Goal: Task Accomplishment & Management: Manage account settings

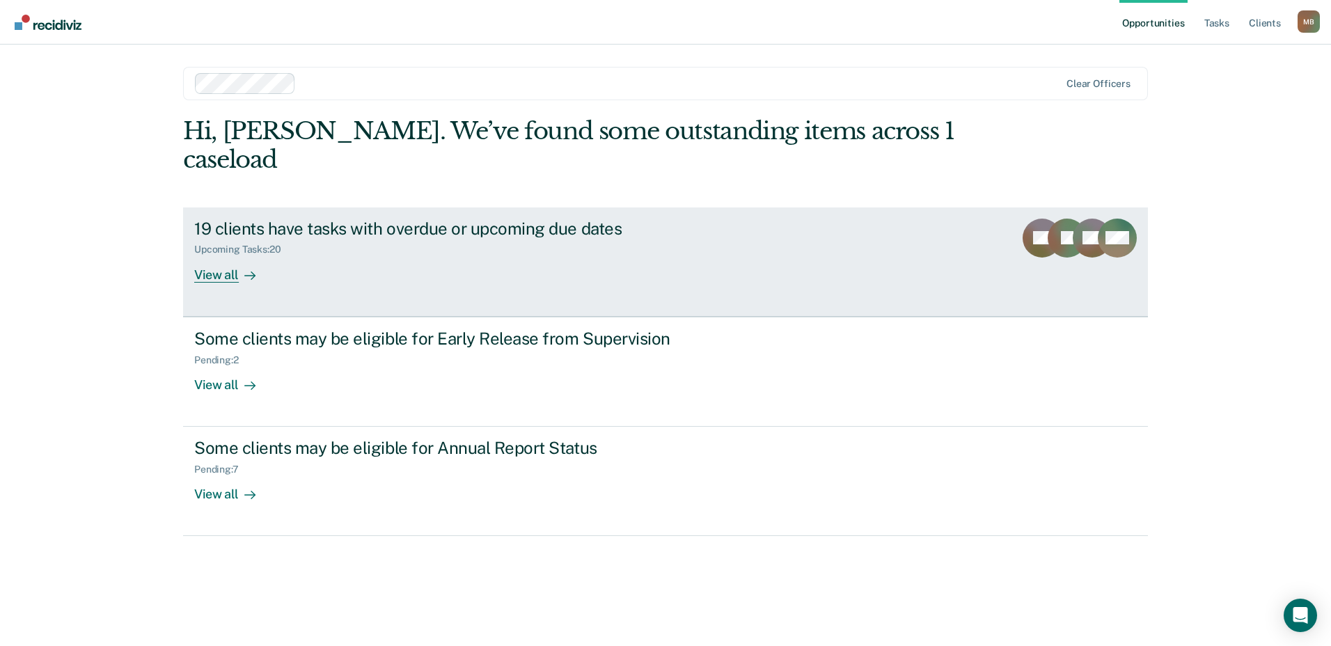
click at [348, 219] on div "19 clients have tasks with overdue or upcoming due dates" at bounding box center [438, 229] width 489 height 20
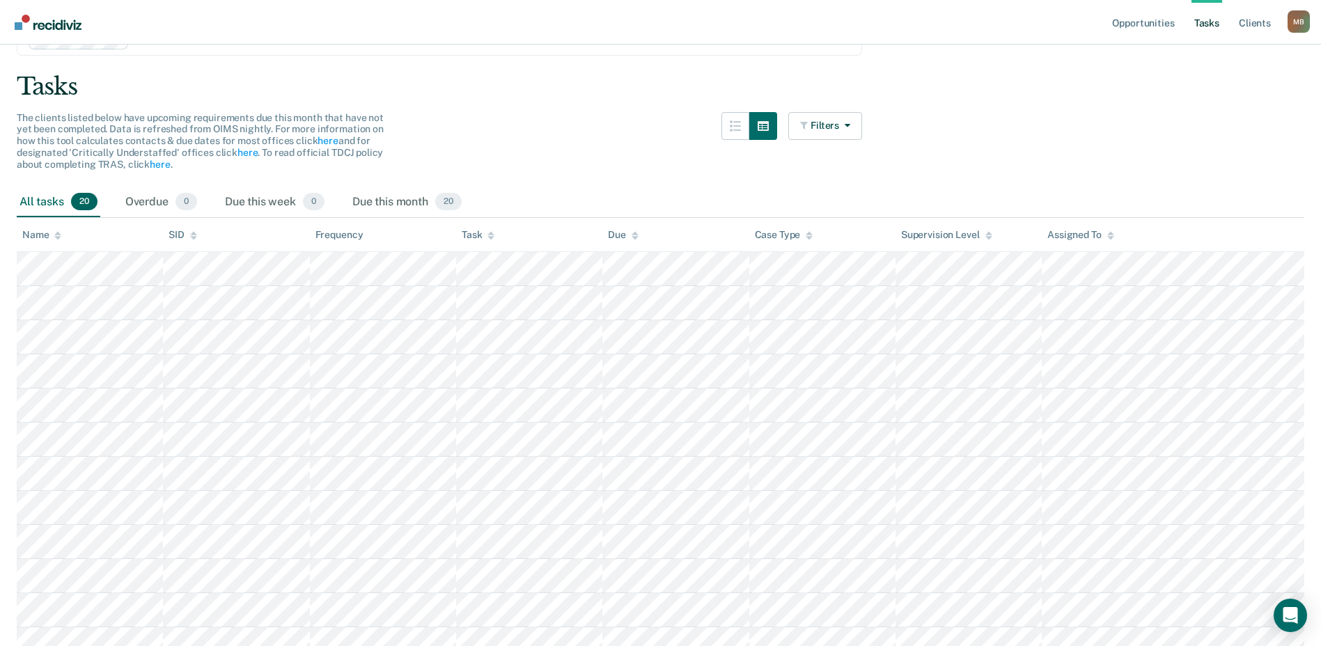
scroll to position [70, 0]
